Goal: Task Accomplishment & Management: Use online tool/utility

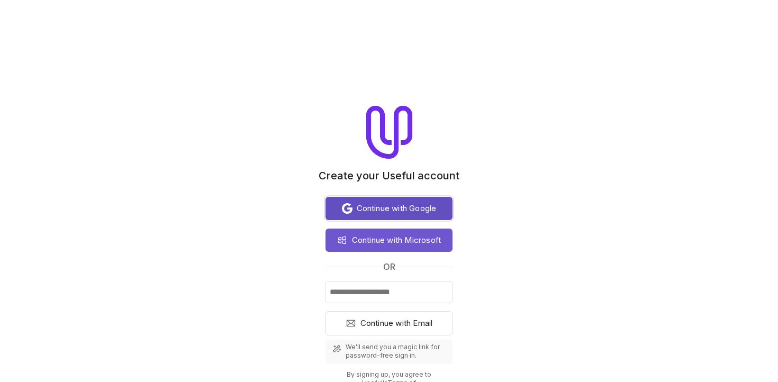
click at [419, 210] on span "Continue with Google" at bounding box center [397, 208] width 80 height 13
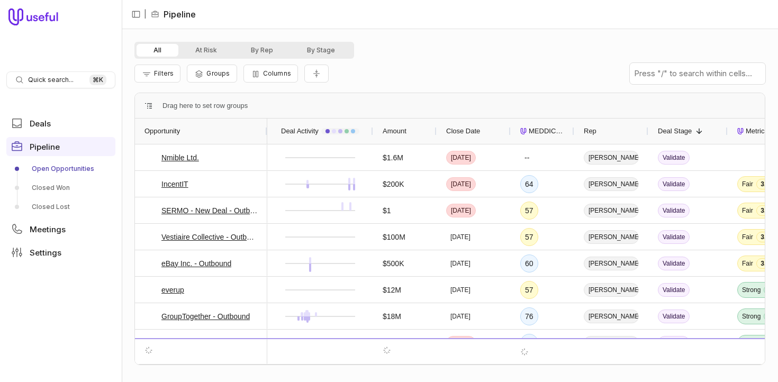
click at [457, 132] on span "Close Date" at bounding box center [463, 131] width 34 height 13
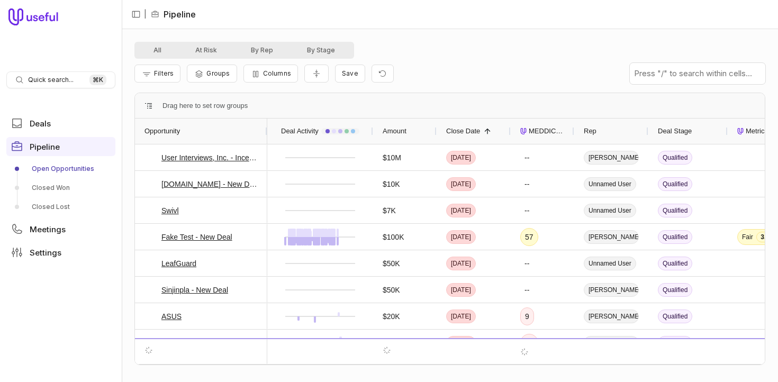
click at [457, 132] on span "Close Date" at bounding box center [463, 131] width 34 height 13
